Goal: Task Accomplishment & Management: Complete application form

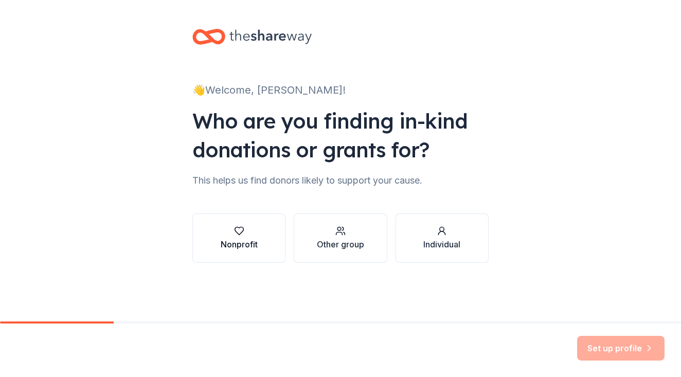
click at [252, 238] on div "Nonprofit" at bounding box center [239, 238] width 37 height 25
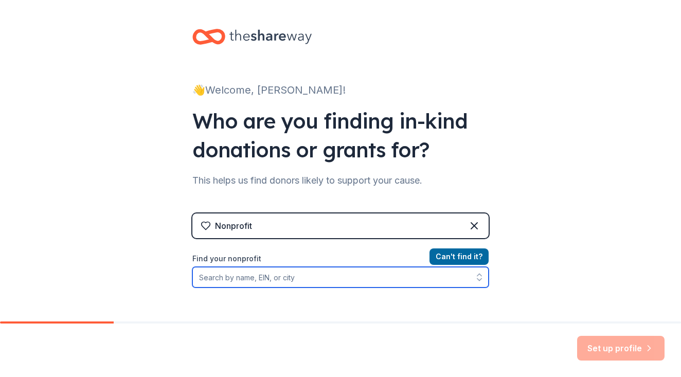
click at [305, 281] on input "Find your nonprofit" at bounding box center [340, 277] width 296 height 21
type input "Montclair Cooperative SChool"
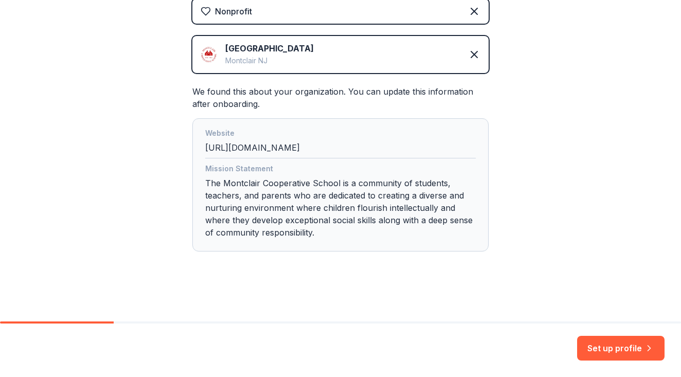
scroll to position [214, 0]
click at [600, 352] on button "Set up profile" at bounding box center [620, 348] width 87 height 25
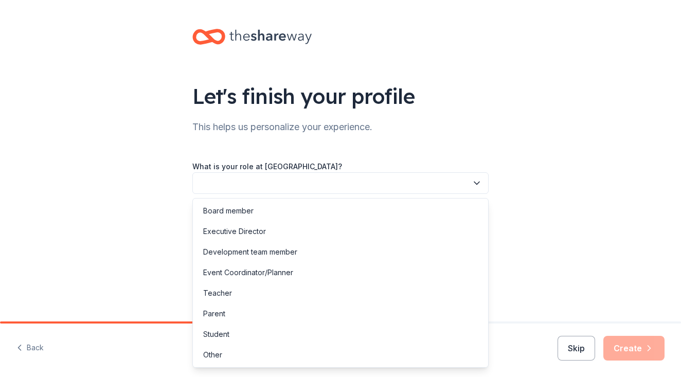
click at [476, 183] on icon "button" at bounding box center [476, 183] width 10 height 10
click at [460, 207] on div "Board member" at bounding box center [340, 211] width 291 height 21
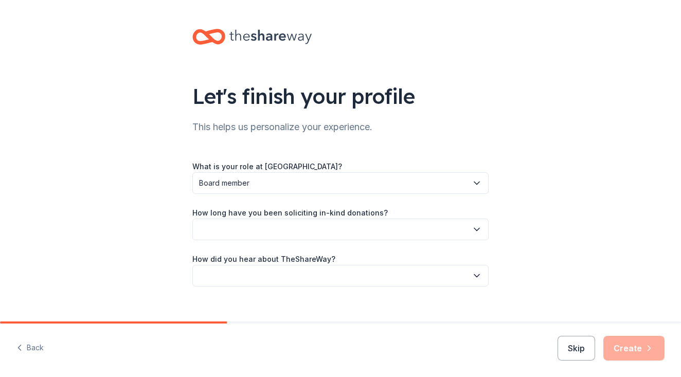
click at [475, 229] on icon "button" at bounding box center [476, 229] width 5 height 3
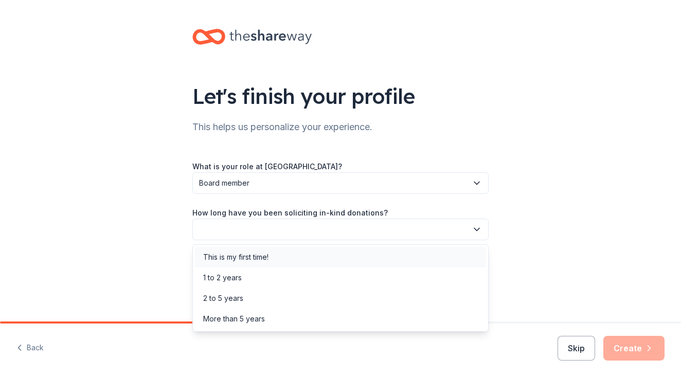
click at [468, 254] on div "This is my first time!" at bounding box center [340, 257] width 291 height 21
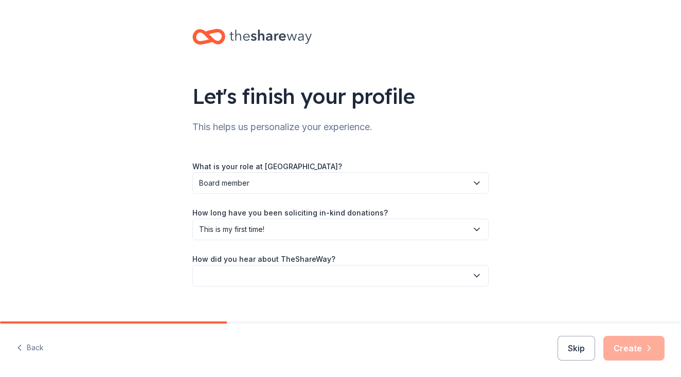
click at [476, 273] on icon "button" at bounding box center [476, 275] width 10 height 10
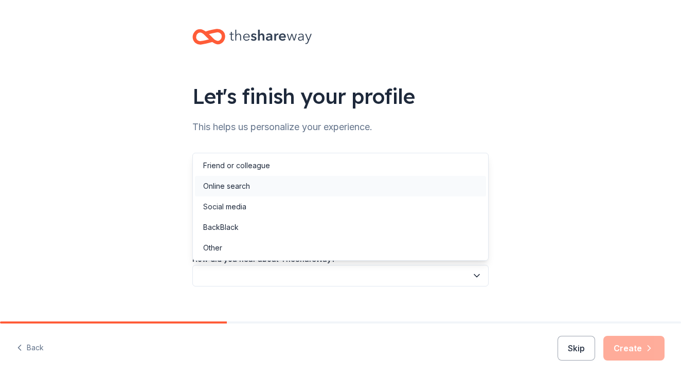
click at [462, 189] on div "Online search" at bounding box center [340, 186] width 291 height 21
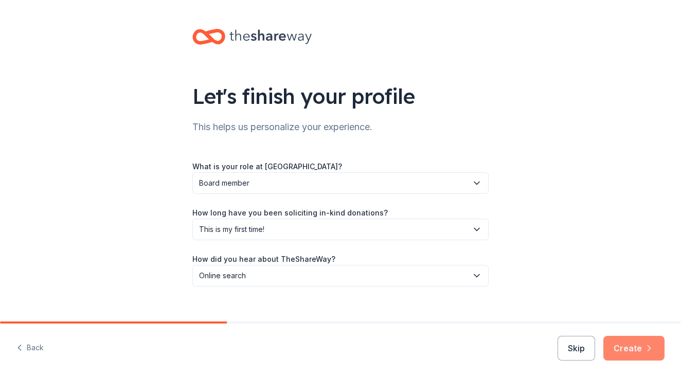
click at [631, 349] on button "Create" at bounding box center [633, 348] width 61 height 25
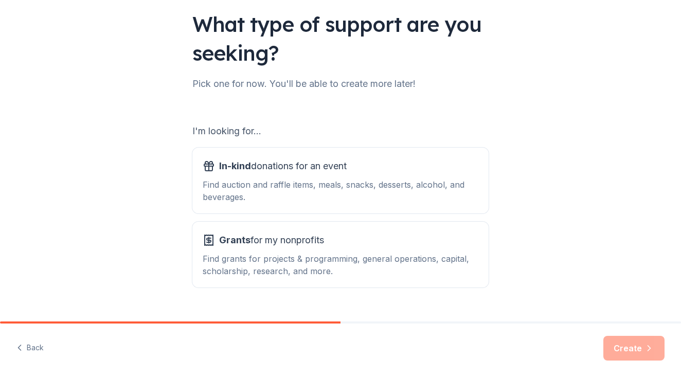
scroll to position [78, 0]
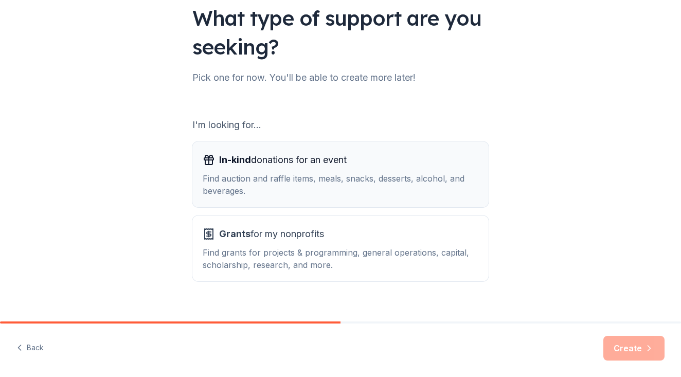
click at [460, 183] on div "Find auction and raffle items, meals, snacks, desserts, alcohol, and beverages." at bounding box center [341, 184] width 276 height 25
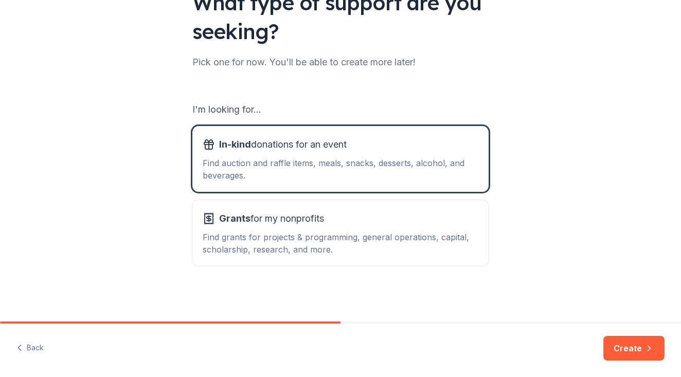
scroll to position [94, 0]
click at [437, 250] on div "Find grants for projects & programming, general operations, capital, scholarshi…" at bounding box center [341, 243] width 276 height 25
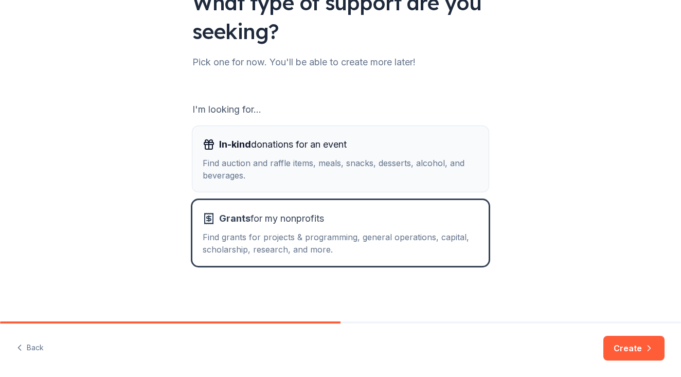
click at [413, 176] on div "Find auction and raffle items, meals, snacks, desserts, alcohol, and beverages." at bounding box center [341, 169] width 276 height 25
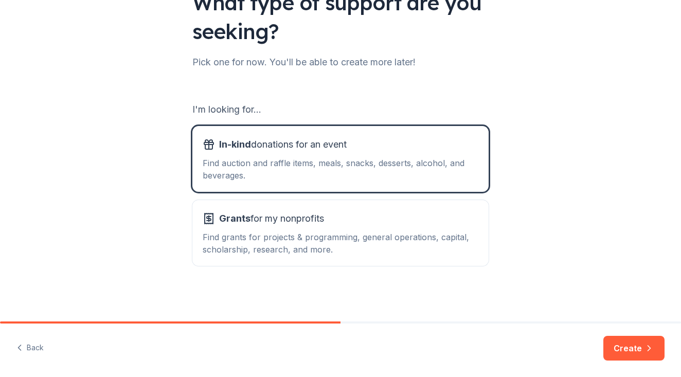
click at [620, 345] on button "Create" at bounding box center [633, 348] width 61 height 25
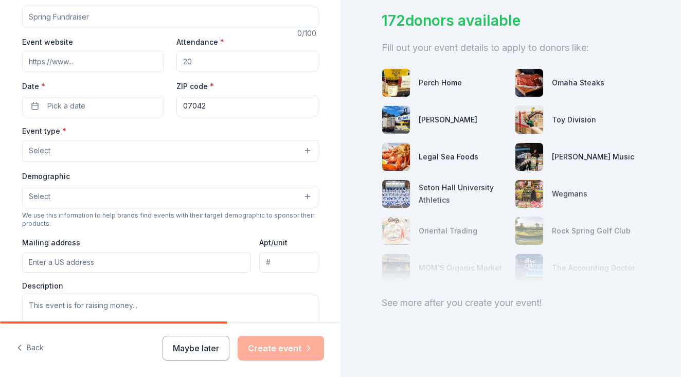
scroll to position [88, 0]
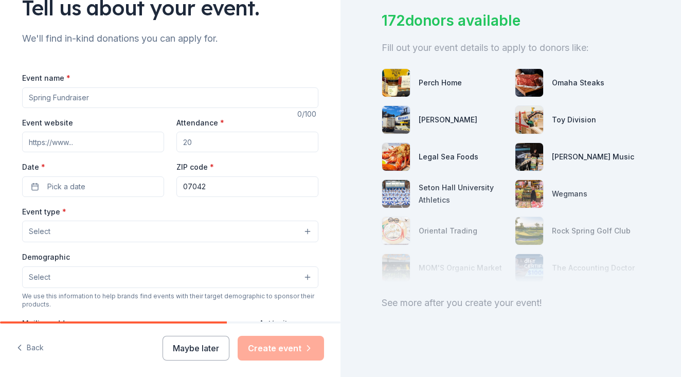
click at [136, 98] on input "Event name *" at bounding box center [170, 97] width 296 height 21
click at [307, 98] on input "Event name *" at bounding box center [170, 97] width 296 height 21
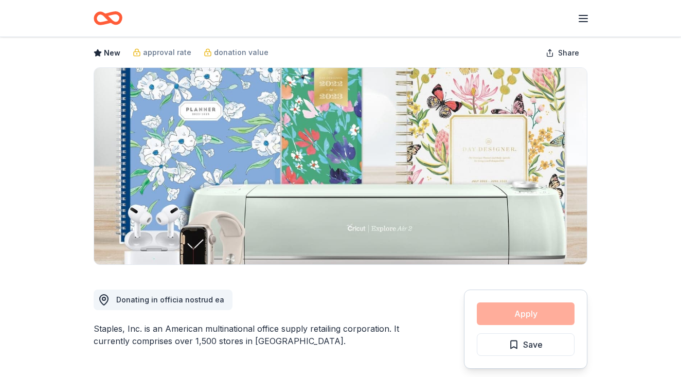
scroll to position [48, 0]
